Goal: Task Accomplishment & Management: Manage account settings

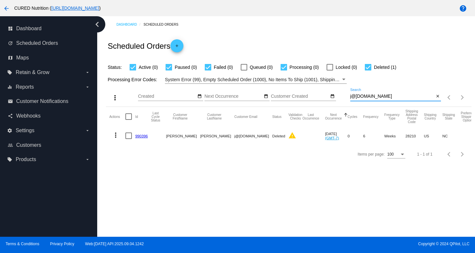
click at [378, 96] on input "j@[DOMAIN_NAME]" at bounding box center [393, 96] width 84 height 5
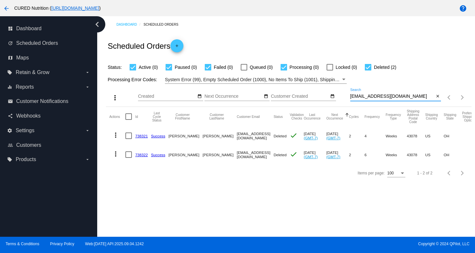
click at [368, 95] on input "[EMAIL_ADDRESS][DOMAIN_NAME]" at bounding box center [393, 96] width 84 height 5
paste input "oclark"
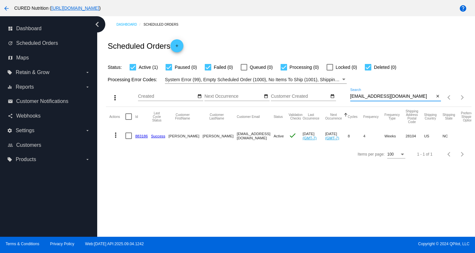
type input "[EMAIL_ADDRESS][DOMAIN_NAME]"
click at [139, 136] on link "883186" at bounding box center [141, 136] width 13 height 4
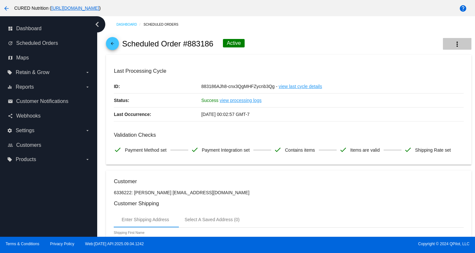
click at [449, 42] on button "more_vert" at bounding box center [457, 44] width 29 height 12
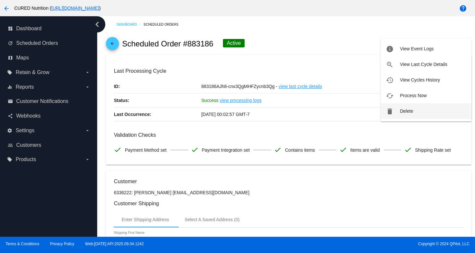
click at [393, 113] on mat-icon "delete" at bounding box center [390, 111] width 8 height 8
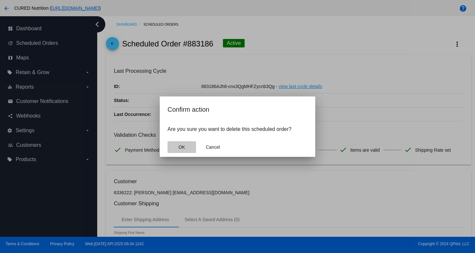
click at [186, 145] on button "OK" at bounding box center [182, 147] width 29 height 12
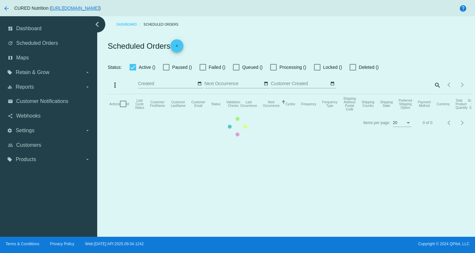
checkbox input "true"
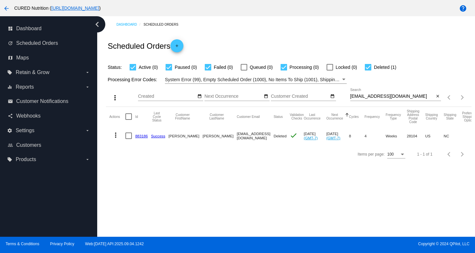
click at [369, 98] on input "[EMAIL_ADDRESS][DOMAIN_NAME]" at bounding box center [393, 96] width 84 height 5
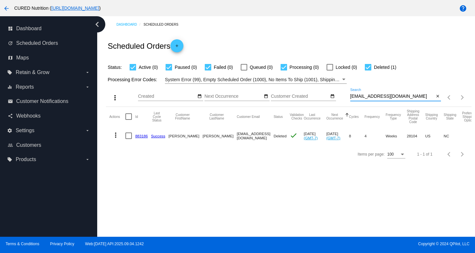
paste input "Need someone to cancel my subscription I took my card off and someone charged m…"
type input "Need someone to cancel my subscription I took my card off and someone charged m…"
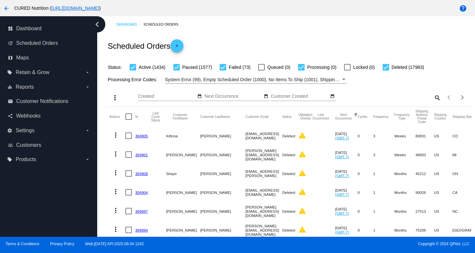
click at [438, 95] on mat-icon "search" at bounding box center [438, 97] width 8 height 10
click at [384, 99] on div "Search" at bounding box center [396, 94] width 91 height 13
paste input "[EMAIL_ADDRESS][DOMAIN_NAME]"
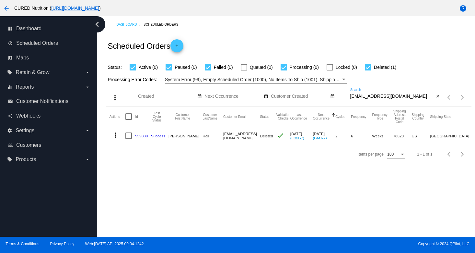
click at [384, 95] on input "[EMAIL_ADDRESS][DOMAIN_NAME]" at bounding box center [393, 96] width 84 height 5
paste input "caymanloader"
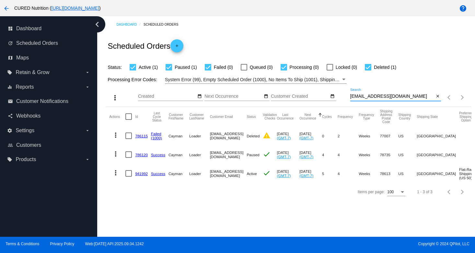
type input "[EMAIL_ADDRESS][DOMAIN_NAME]"
click at [138, 173] on link "941992" at bounding box center [141, 173] width 13 height 4
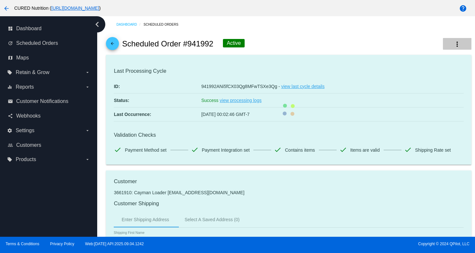
click at [459, 49] on button "more_vert" at bounding box center [457, 44] width 29 height 12
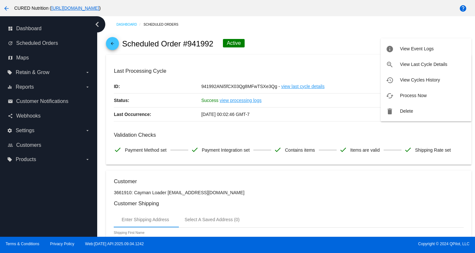
click at [357, 38] on div at bounding box center [237, 126] width 475 height 253
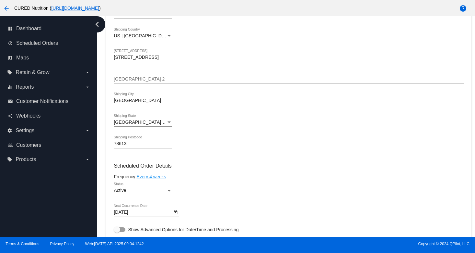
scroll to position [262, 0]
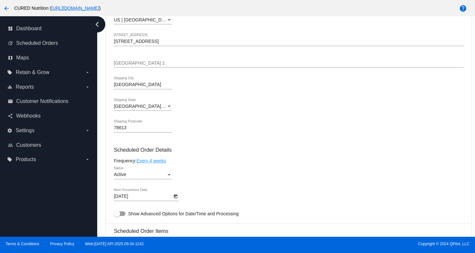
click at [142, 177] on div "Active" at bounding box center [140, 174] width 53 height 5
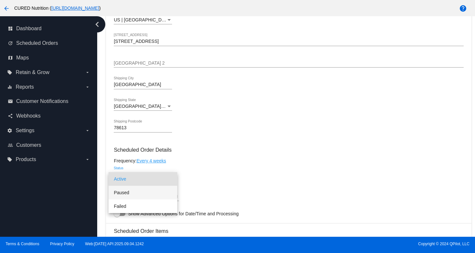
click at [152, 192] on span "Paused" at bounding box center [143, 193] width 58 height 14
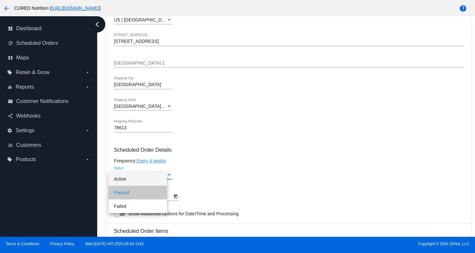
click at [231, 169] on mat-card-content "Customer 3661910: Cayman Loader [EMAIL_ADDRESS][DOMAIN_NAME] Customer Shipping …" at bounding box center [289, 233] width 350 height 634
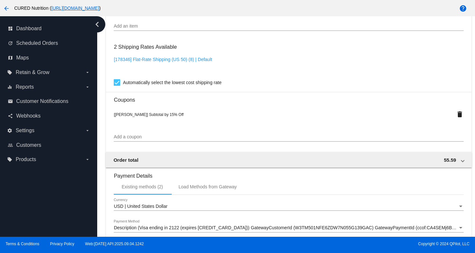
scroll to position [611, 0]
